Goal: Transaction & Acquisition: Purchase product/service

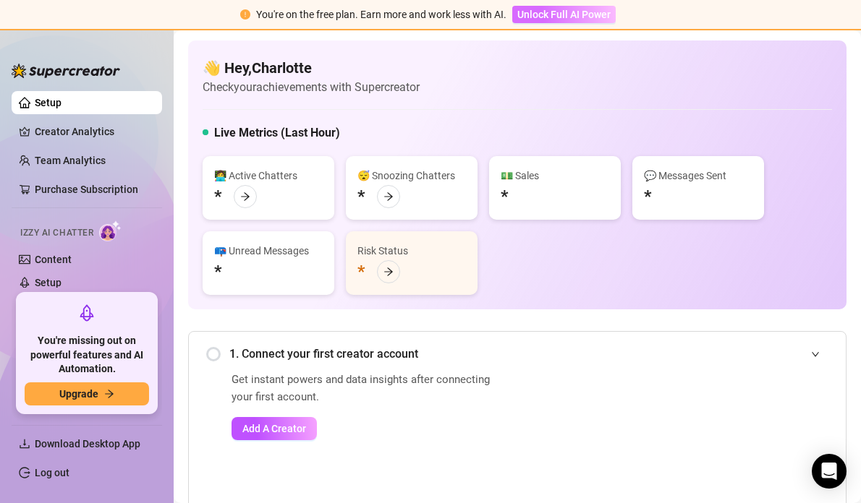
click at [535, 16] on span "Unlock Full AI Power" at bounding box center [563, 15] width 93 height 12
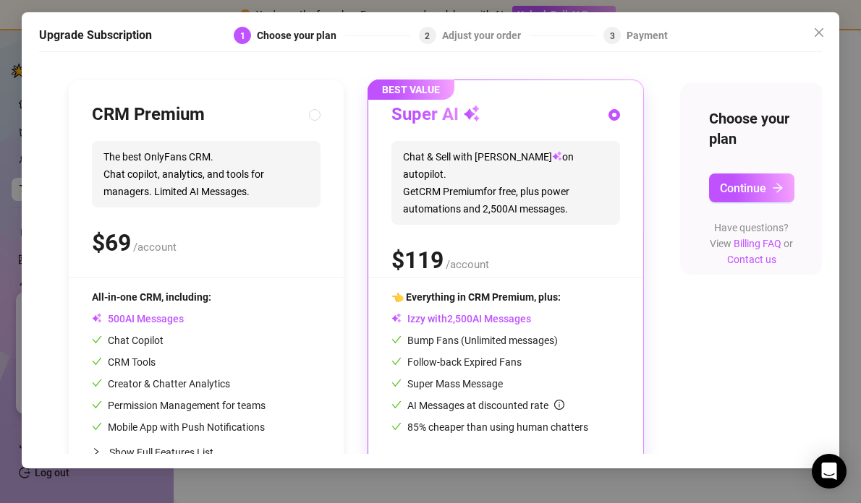
scroll to position [133, 0]
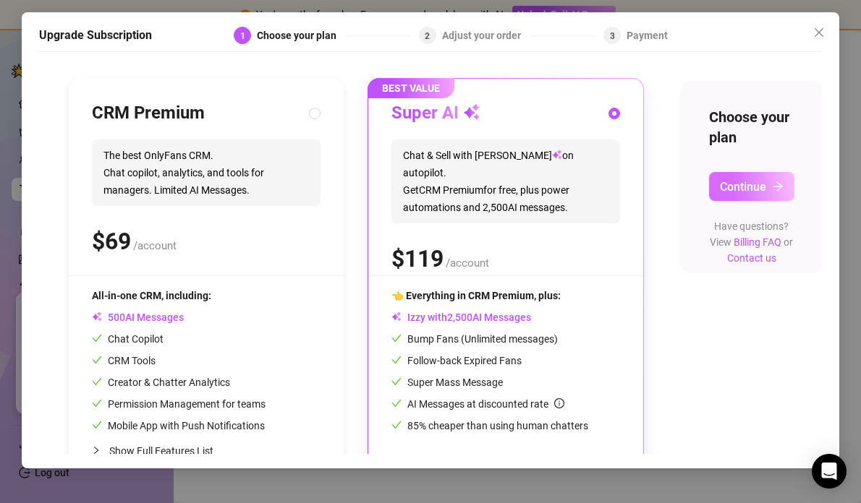
click at [744, 187] on span "Continue" at bounding box center [743, 187] width 46 height 14
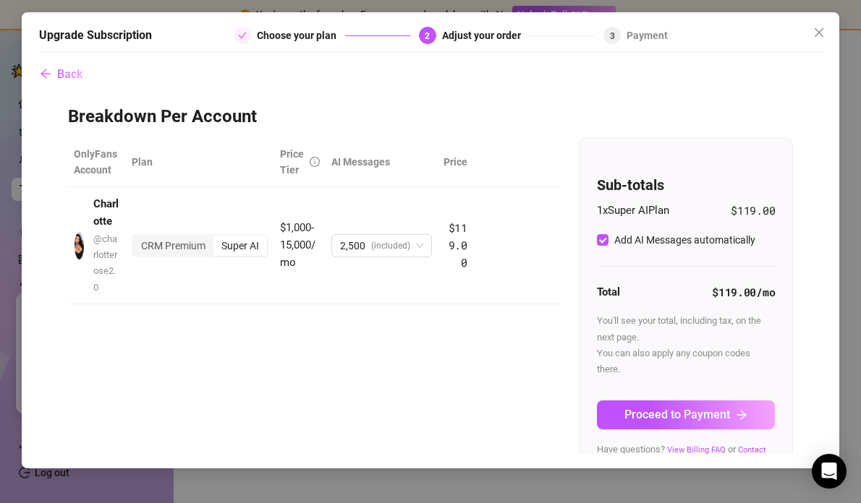
scroll to position [0, 0]
click at [630, 423] on button "Proceed to Payment" at bounding box center [686, 415] width 179 height 29
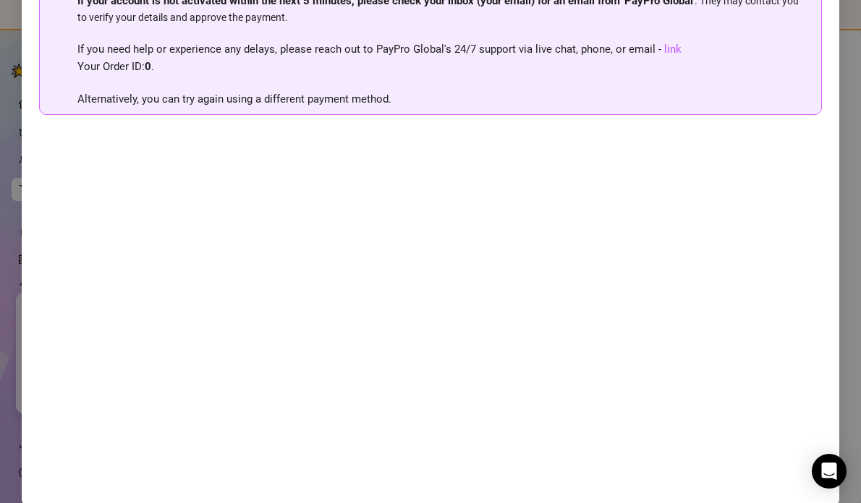
scroll to position [152, 0]
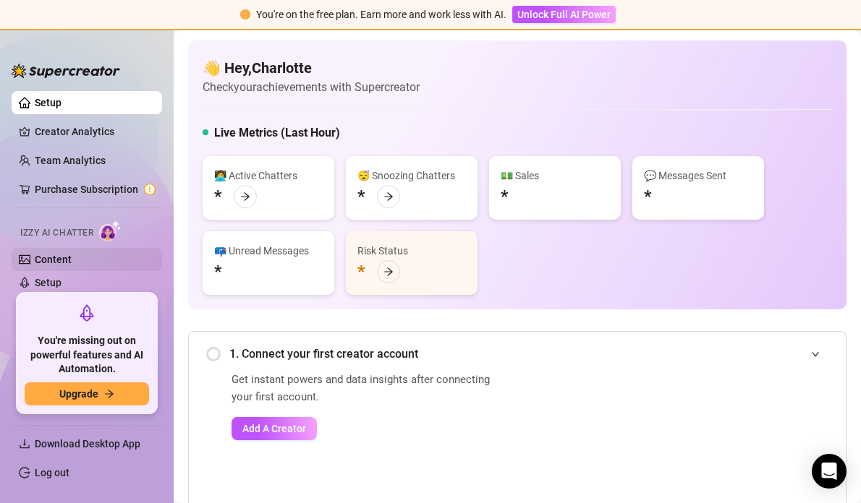
click at [72, 265] on link "Content" at bounding box center [53, 260] width 37 height 12
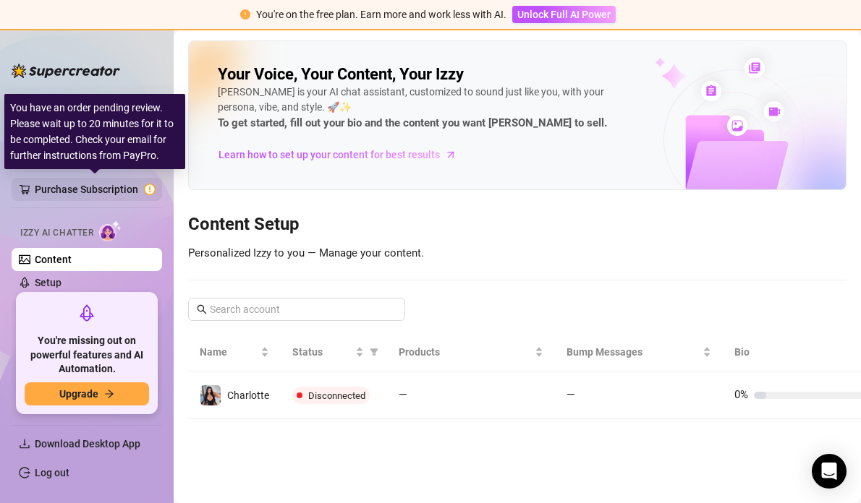
click at [110, 184] on link "Purchase Subscription" at bounding box center [95, 189] width 121 height 23
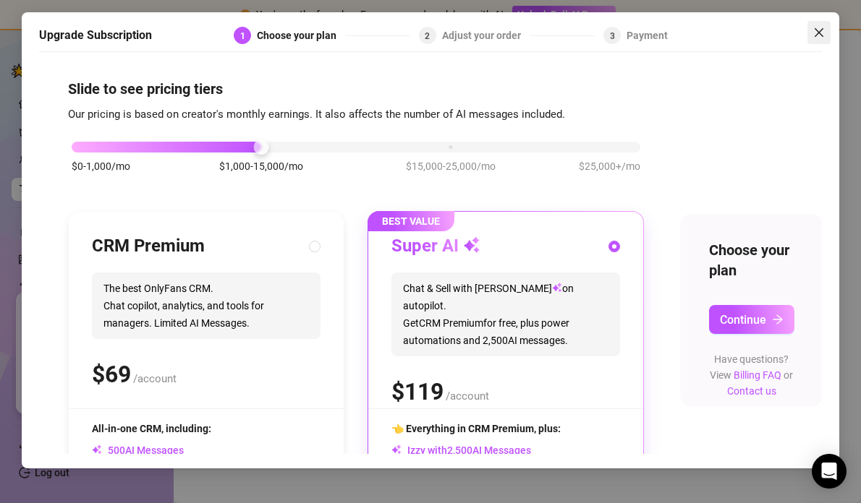
click at [817, 33] on icon "close" at bounding box center [819, 33] width 12 height 12
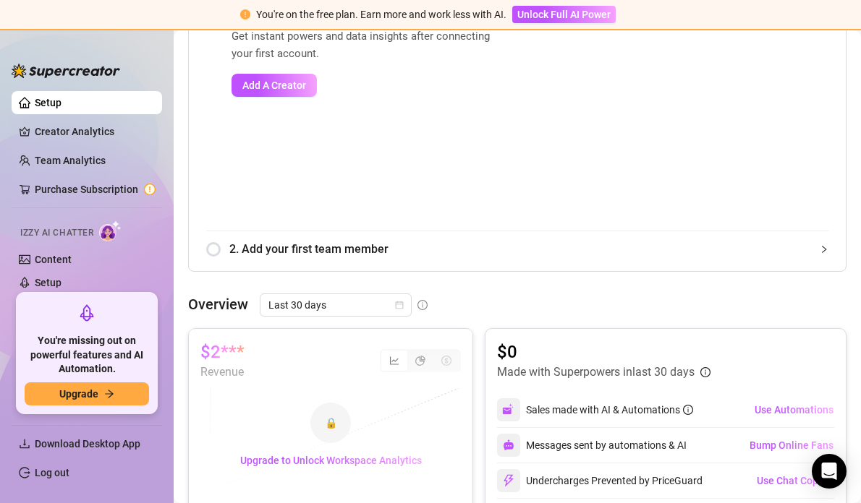
scroll to position [338, 0]
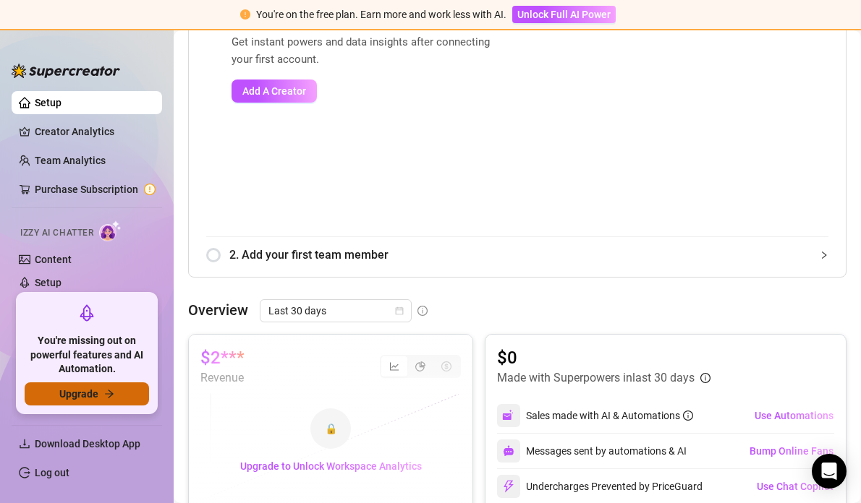
click at [104, 398] on icon "arrow-right" at bounding box center [109, 394] width 10 height 10
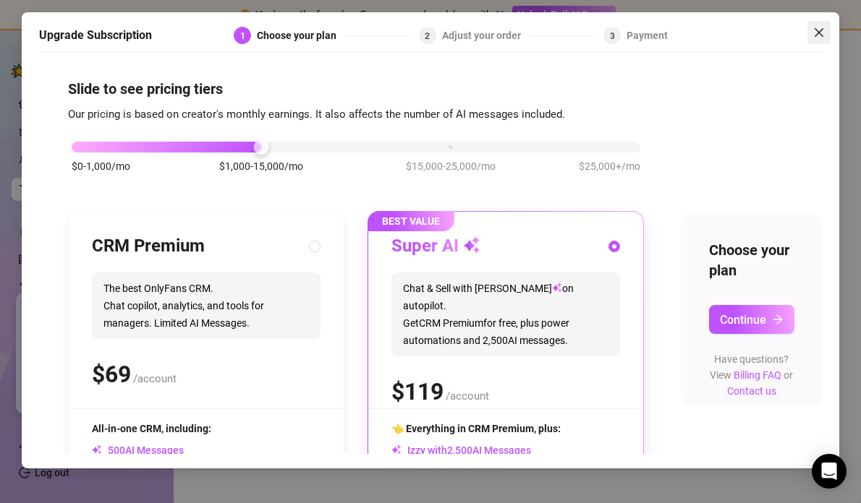
click at [817, 34] on icon "close" at bounding box center [819, 33] width 12 height 12
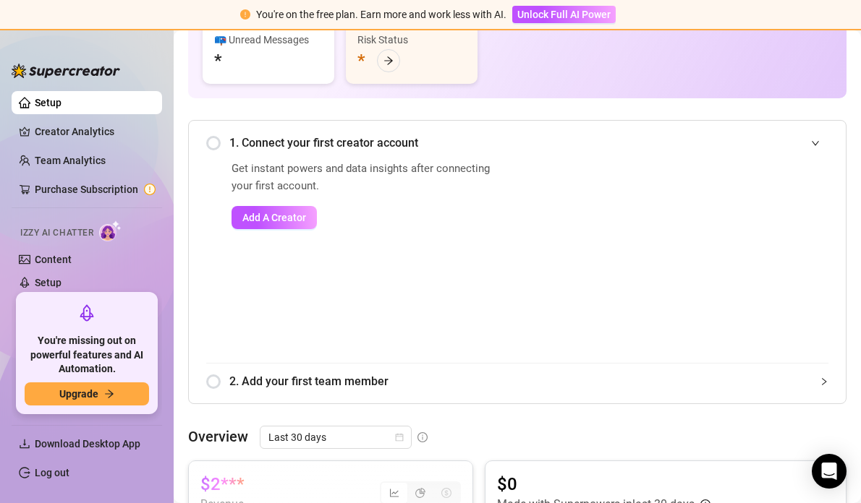
click at [61, 103] on link "Setup" at bounding box center [48, 103] width 27 height 12
click at [277, 226] on button "Add A Creator" at bounding box center [273, 217] width 85 height 23
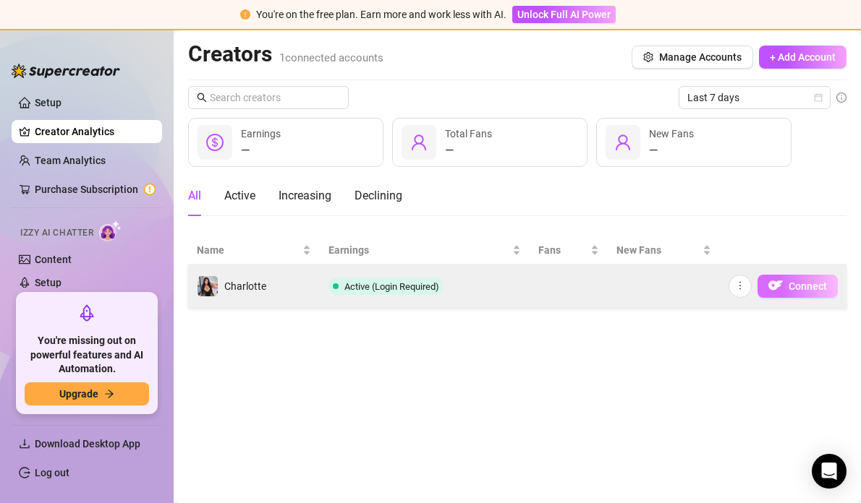
click at [805, 281] on span "Connect" at bounding box center [807, 287] width 38 height 12
